Goal: Find specific page/section

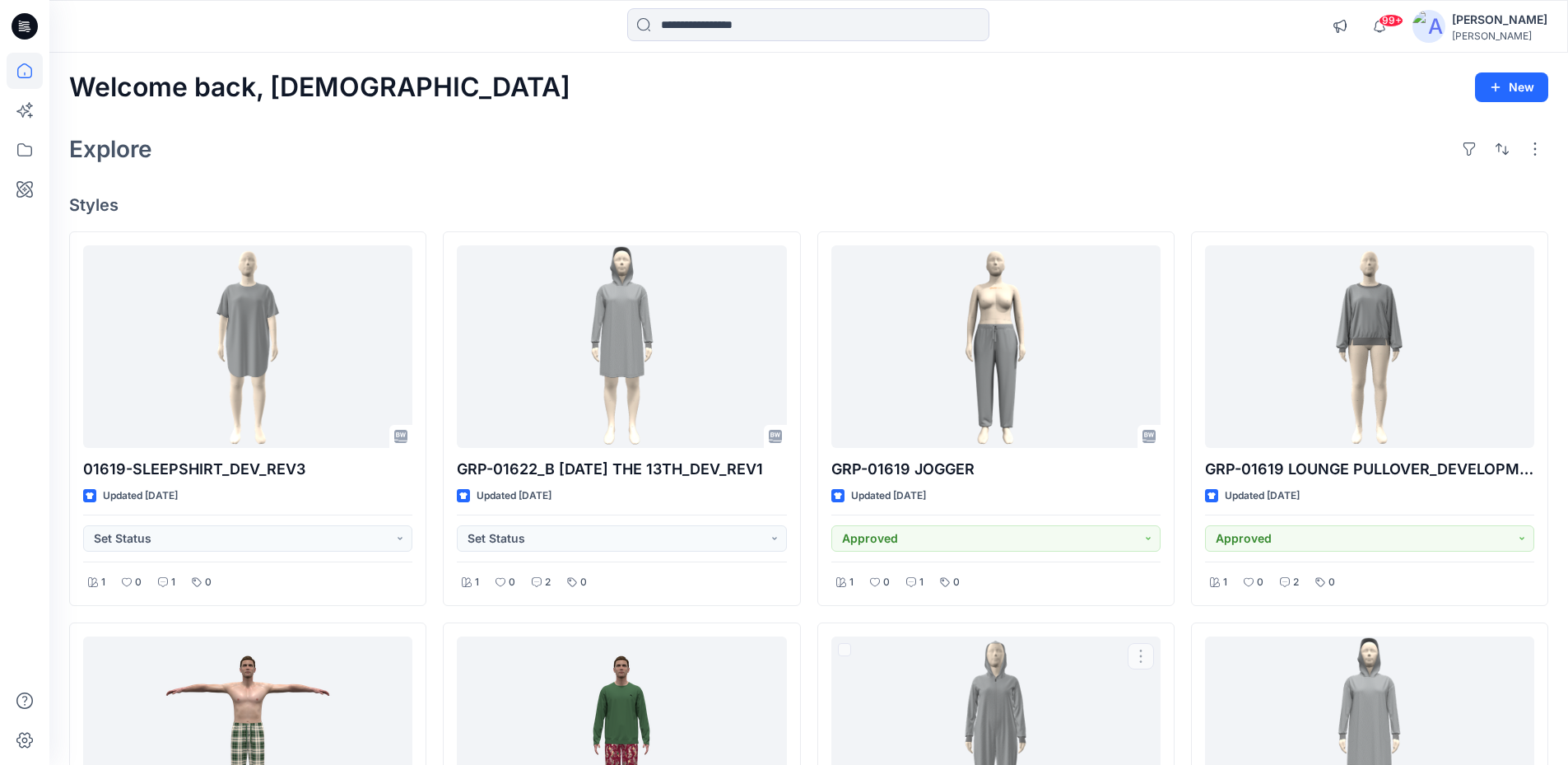
scroll to position [576, 0]
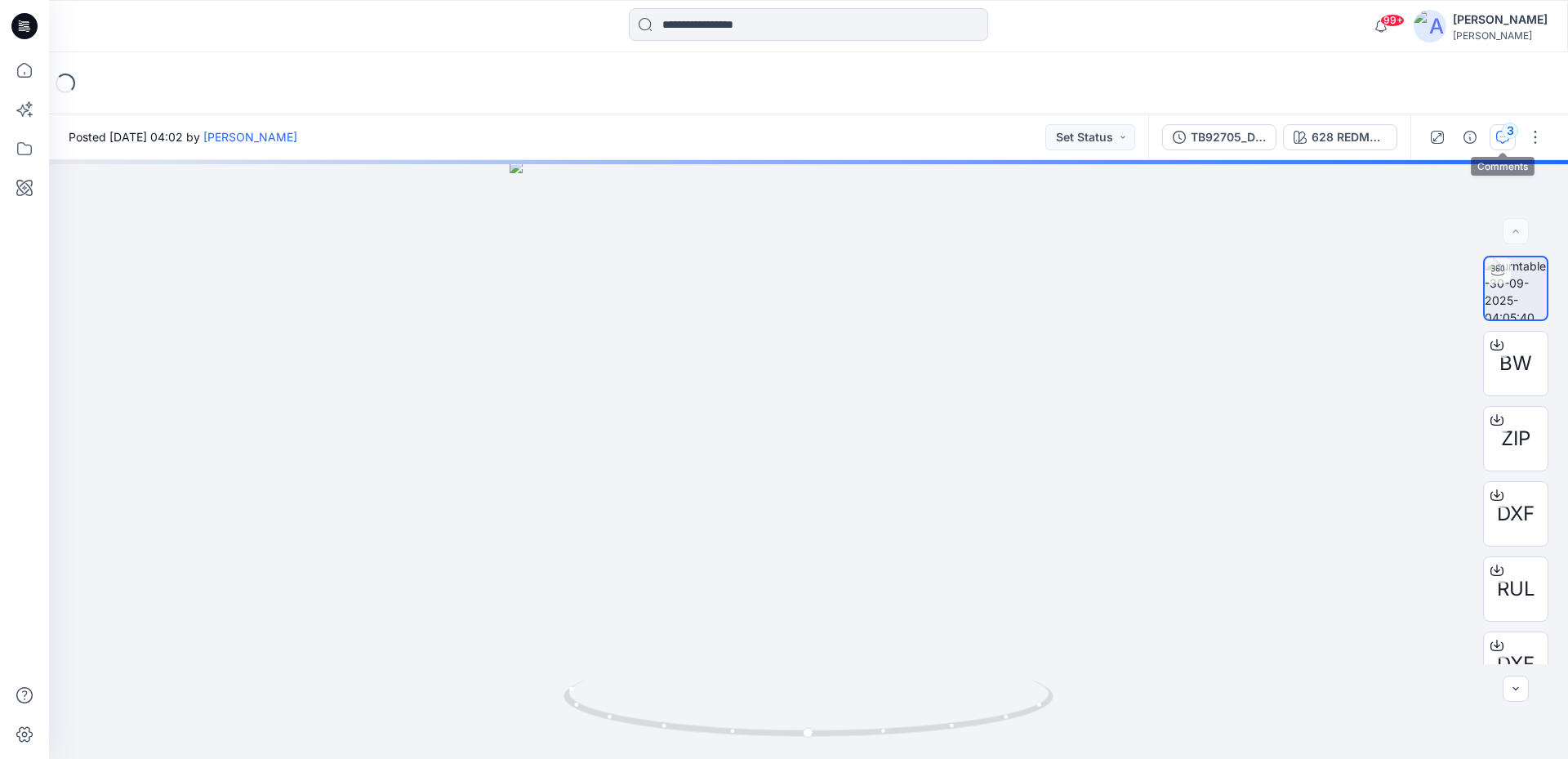
click at [1504, 130] on div "3" at bounding box center [1510, 130] width 17 height 17
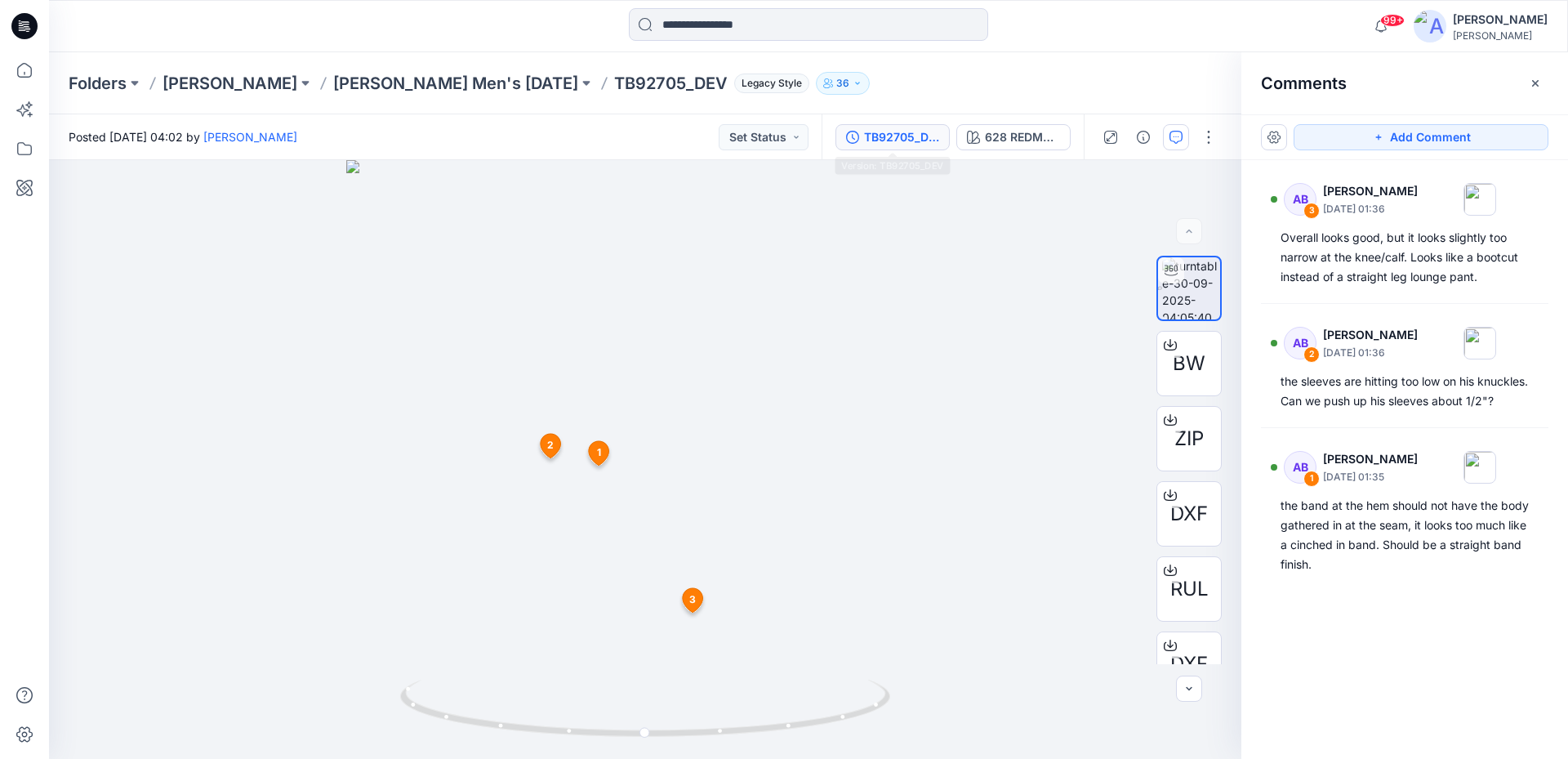
click at [872, 141] on div "TB92705_DEV" at bounding box center [901, 137] width 75 height 18
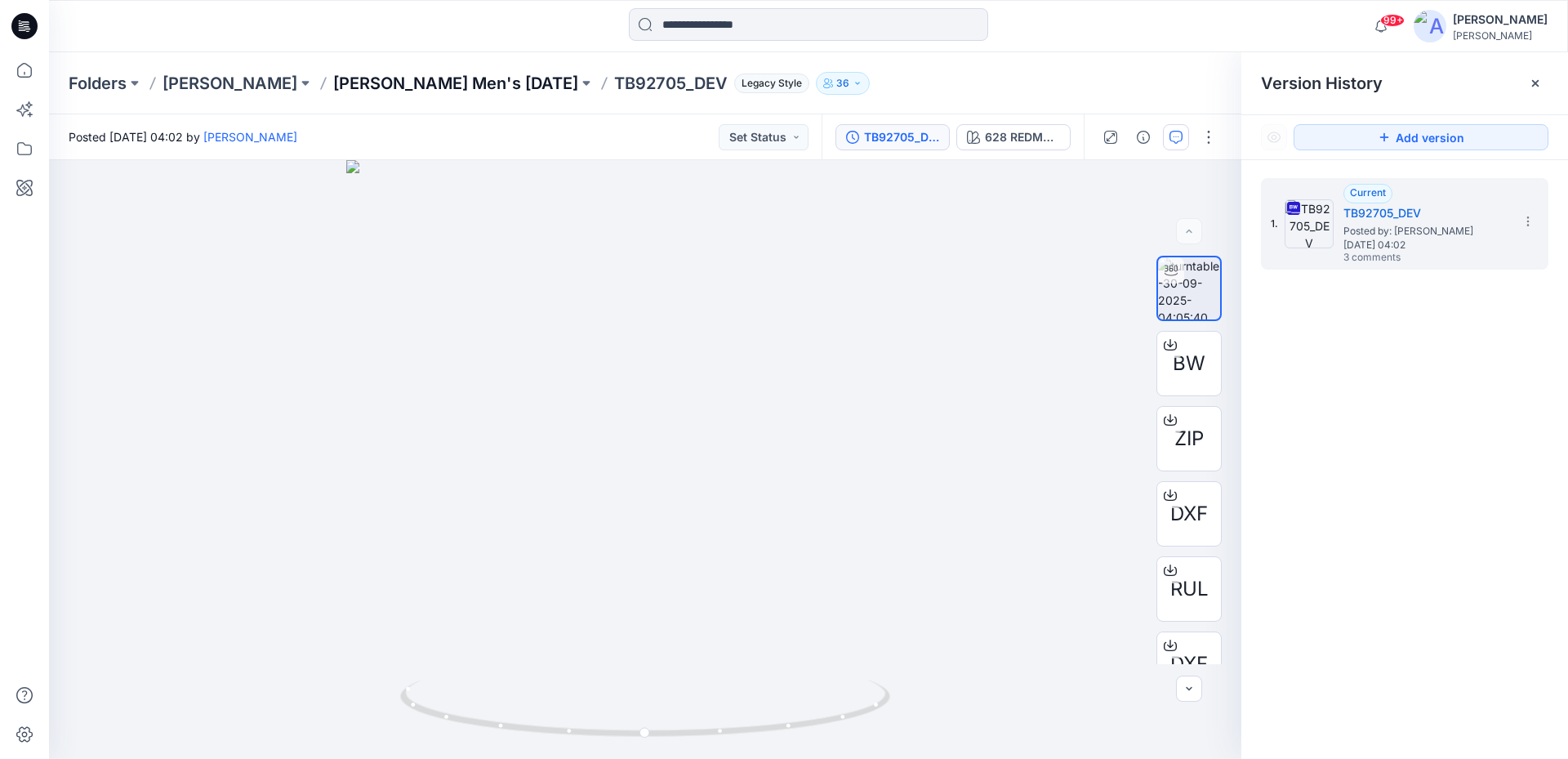
click at [405, 82] on p "[PERSON_NAME] Men's [DATE]" at bounding box center [455, 84] width 245 height 23
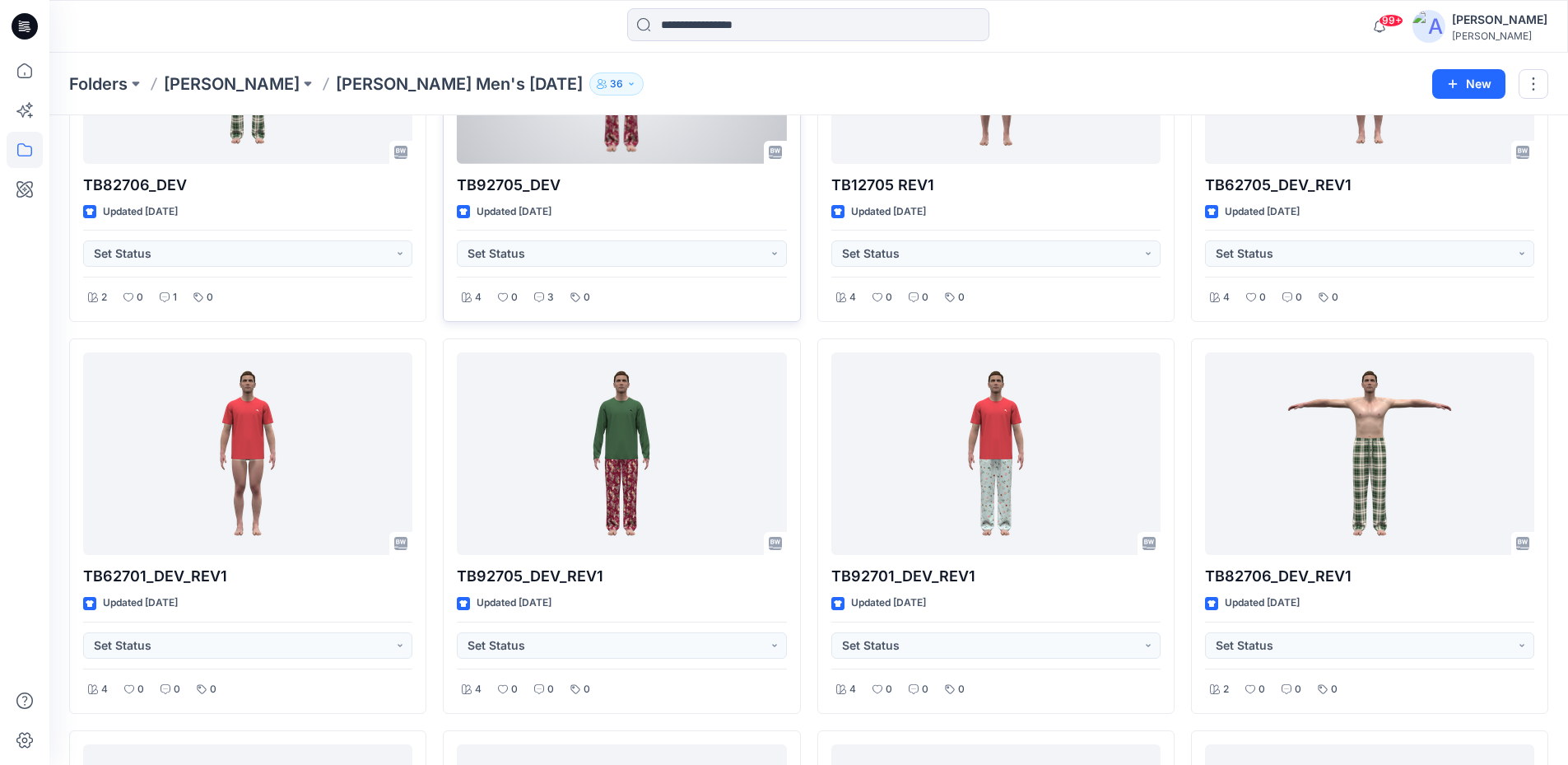
scroll to position [165, 0]
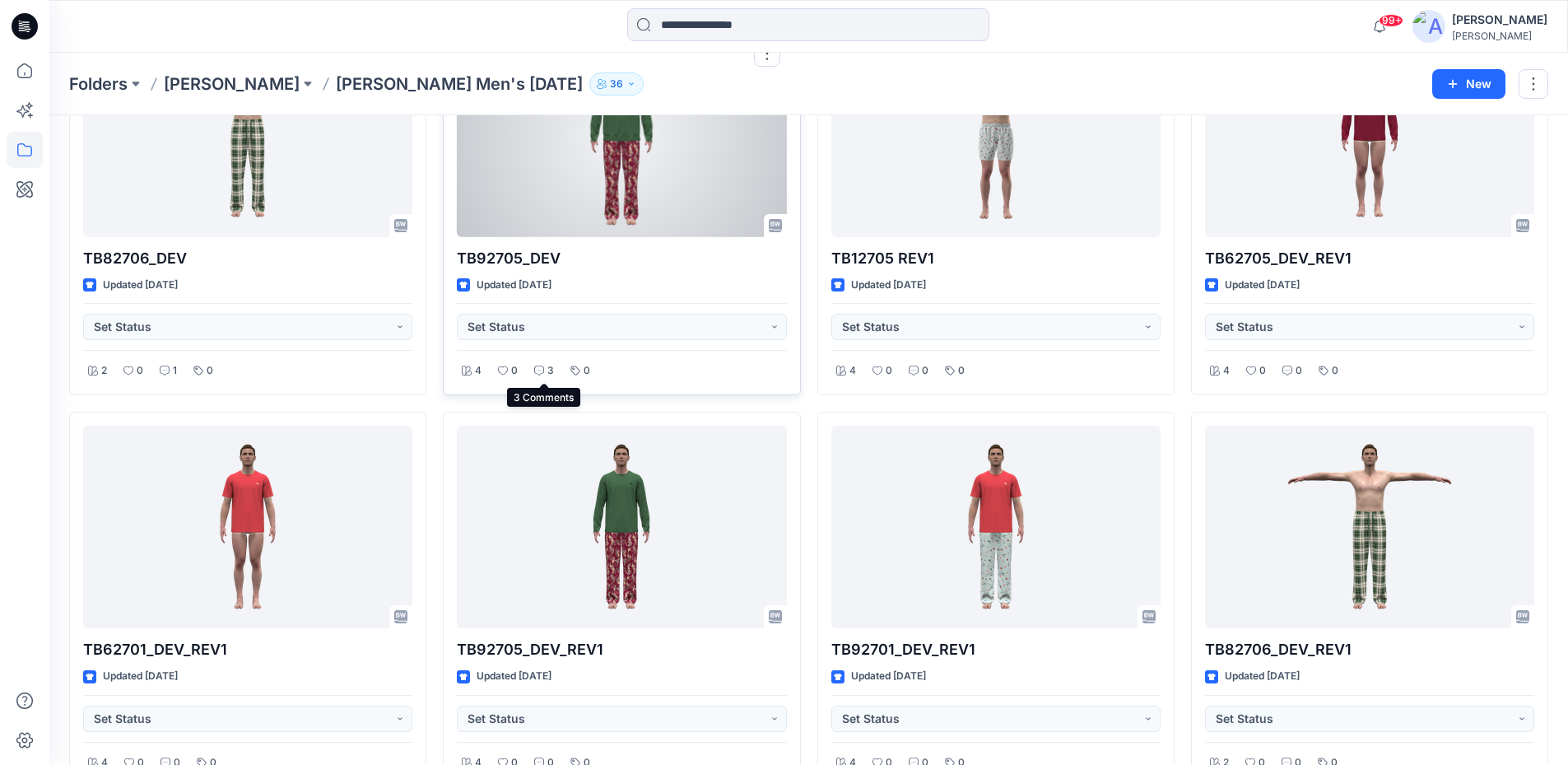
click at [541, 371] on icon at bounding box center [539, 371] width 10 height 10
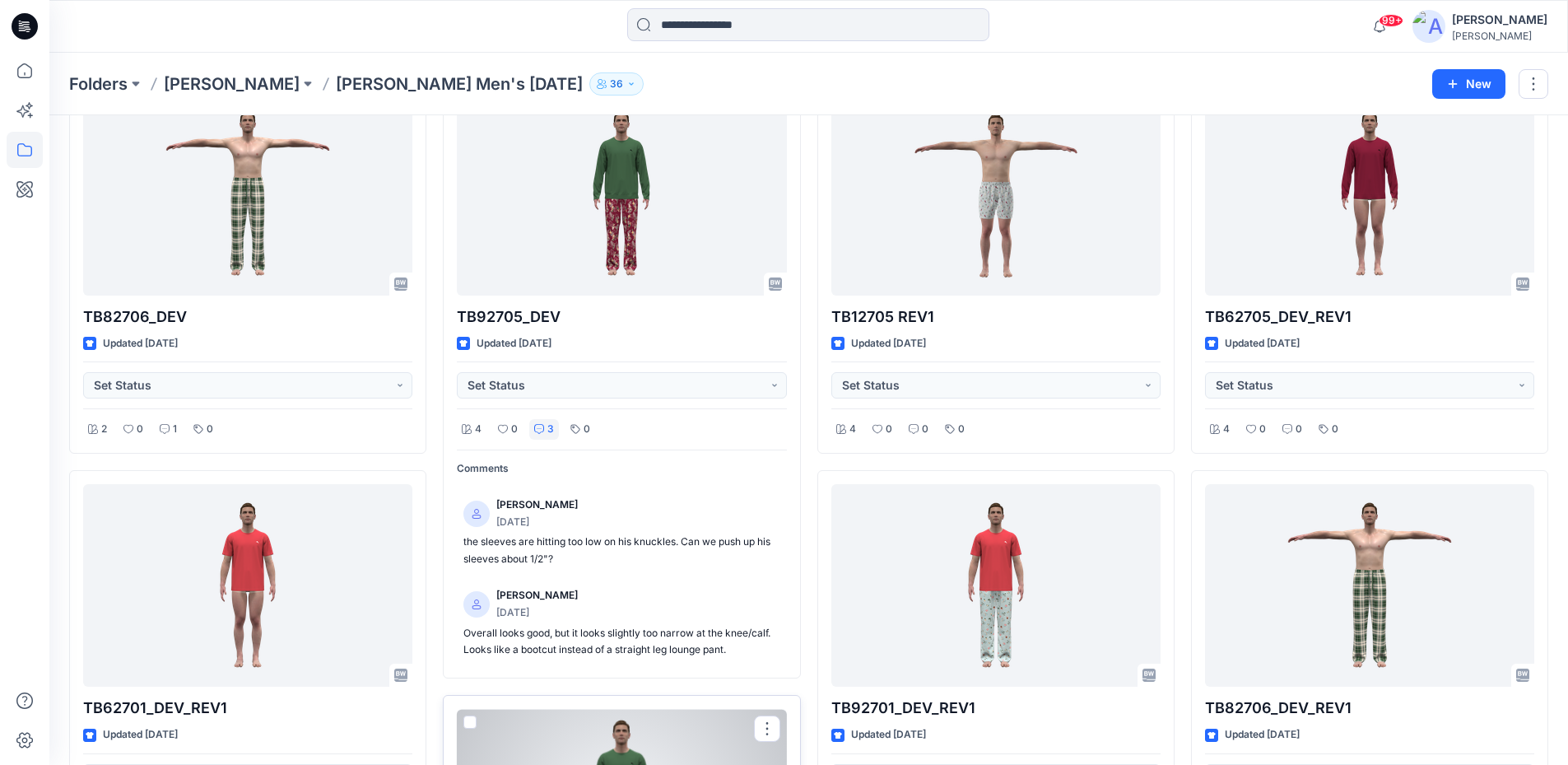
scroll to position [82, 0]
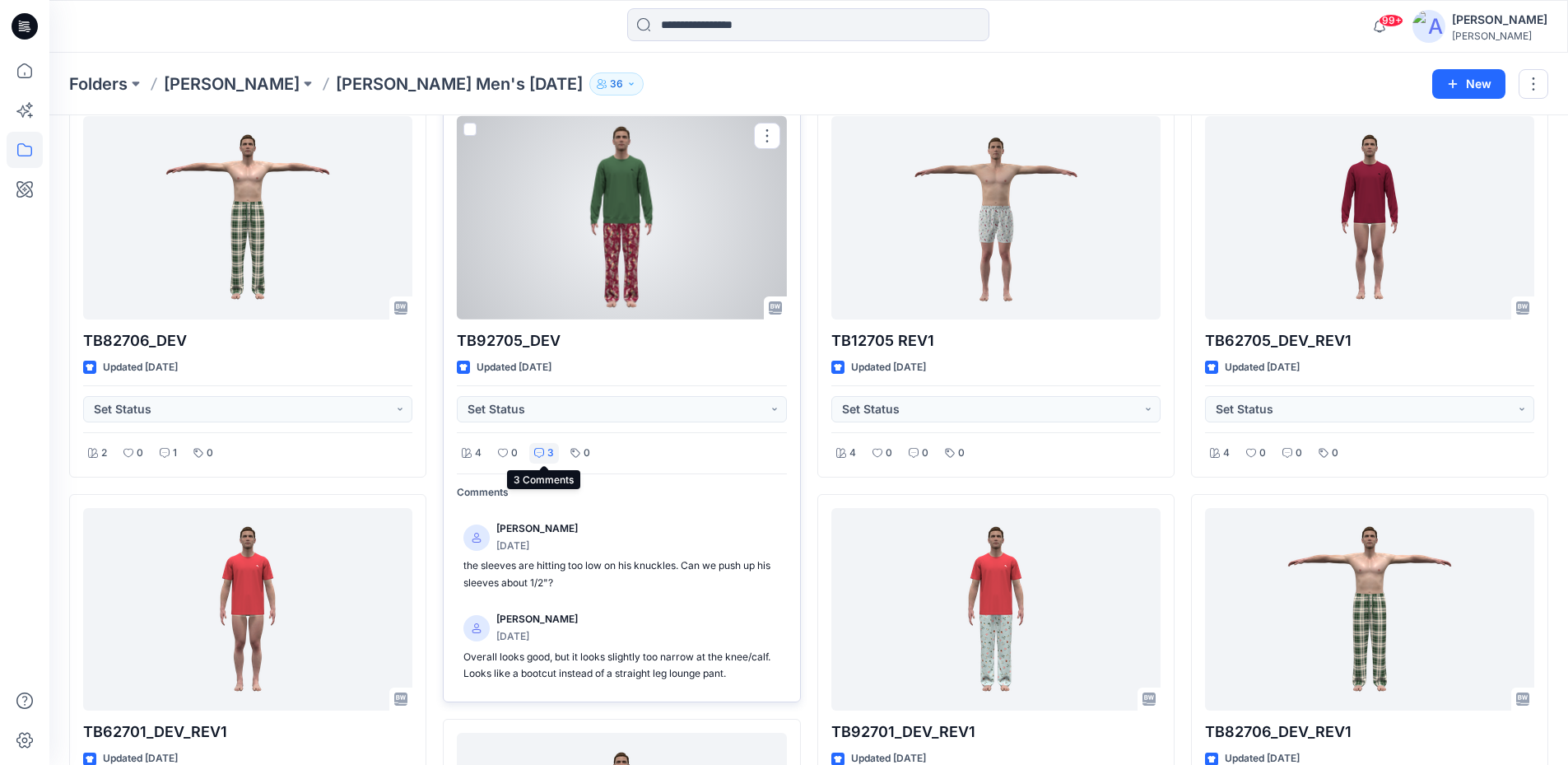
click at [545, 452] on div "3" at bounding box center [544, 453] width 29 height 20
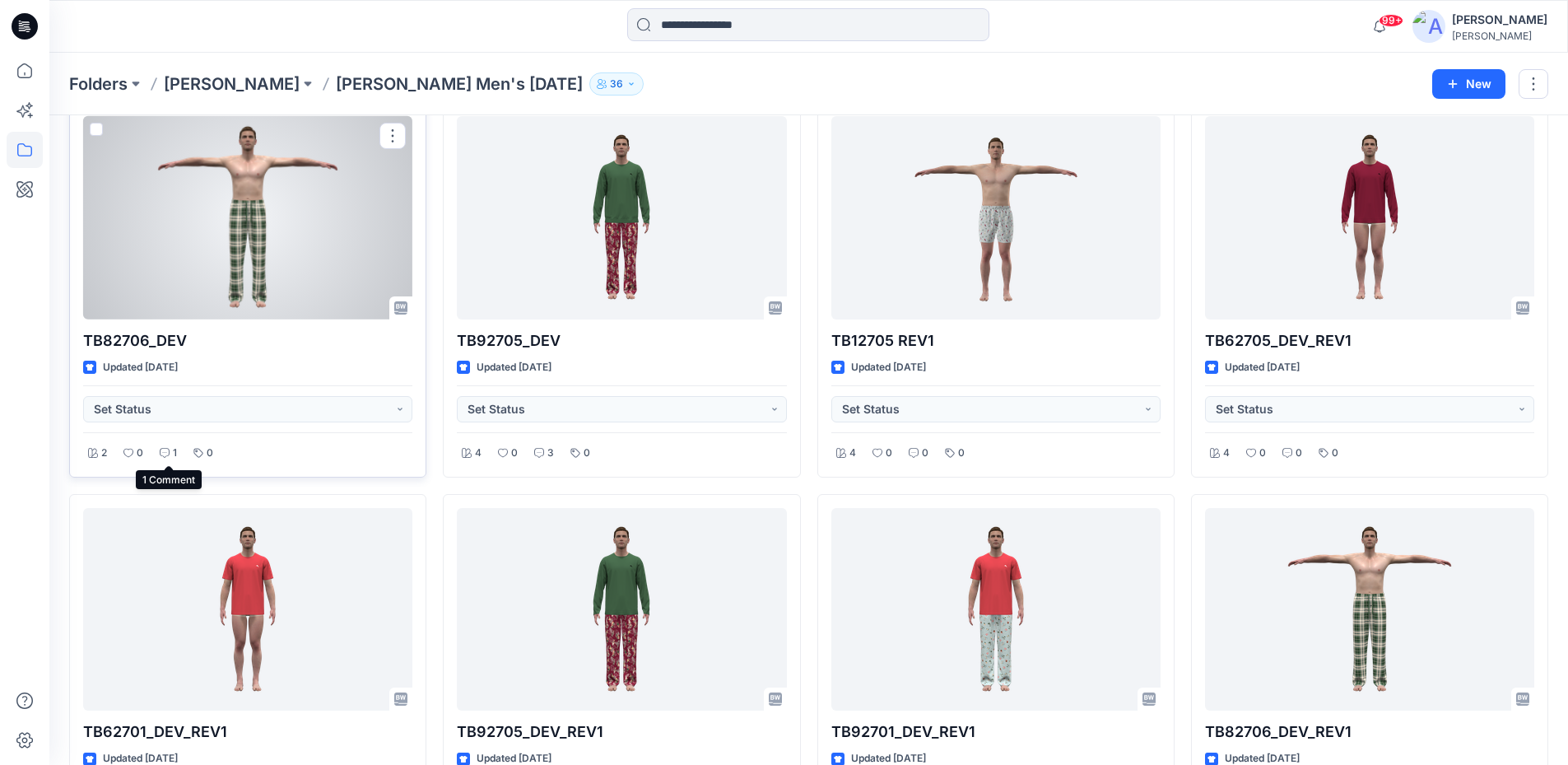
click at [164, 452] on icon at bounding box center [164, 453] width 10 height 10
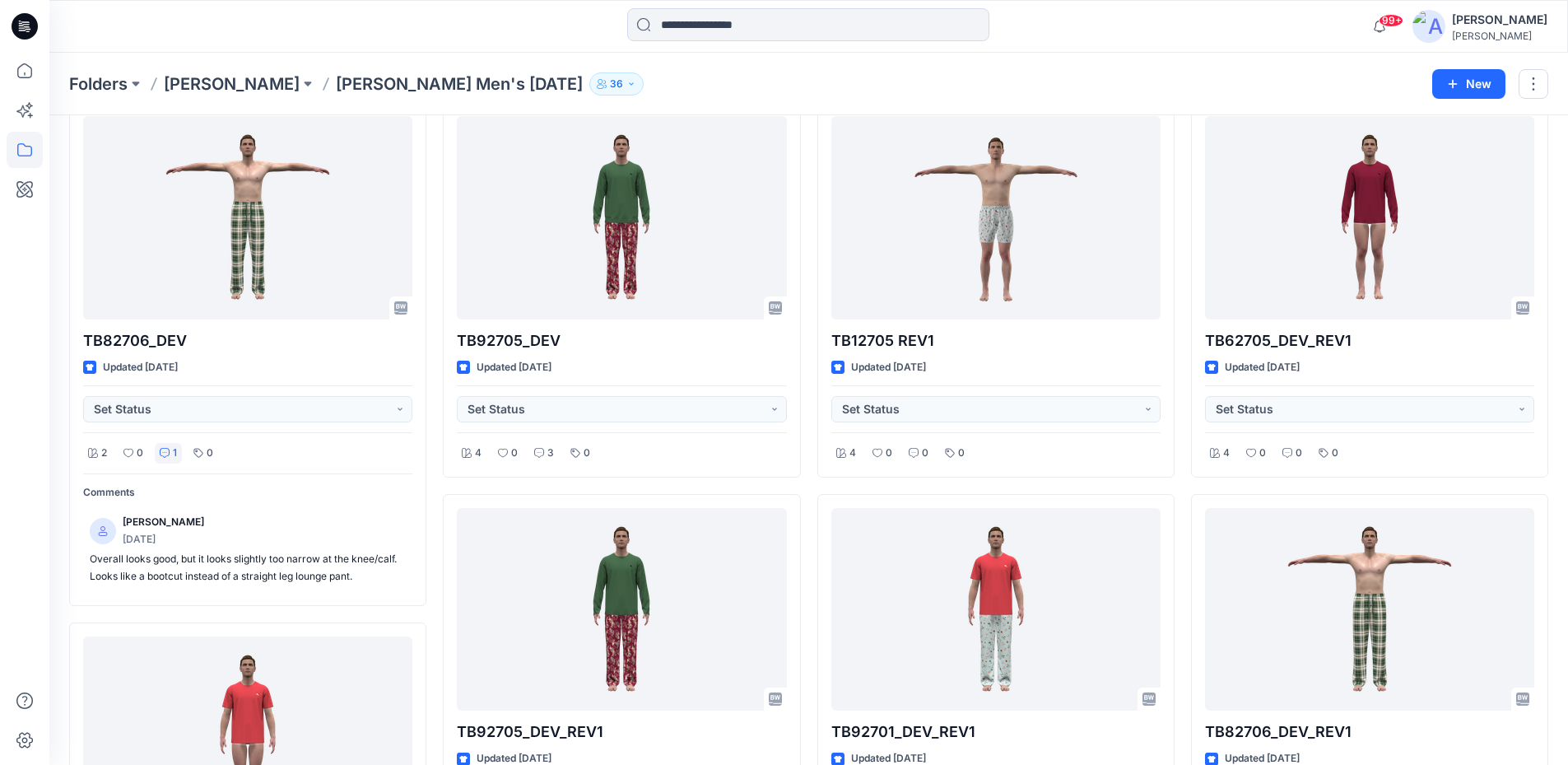
click at [22, 33] on icon at bounding box center [25, 27] width 27 height 27
